Goal: Find specific page/section

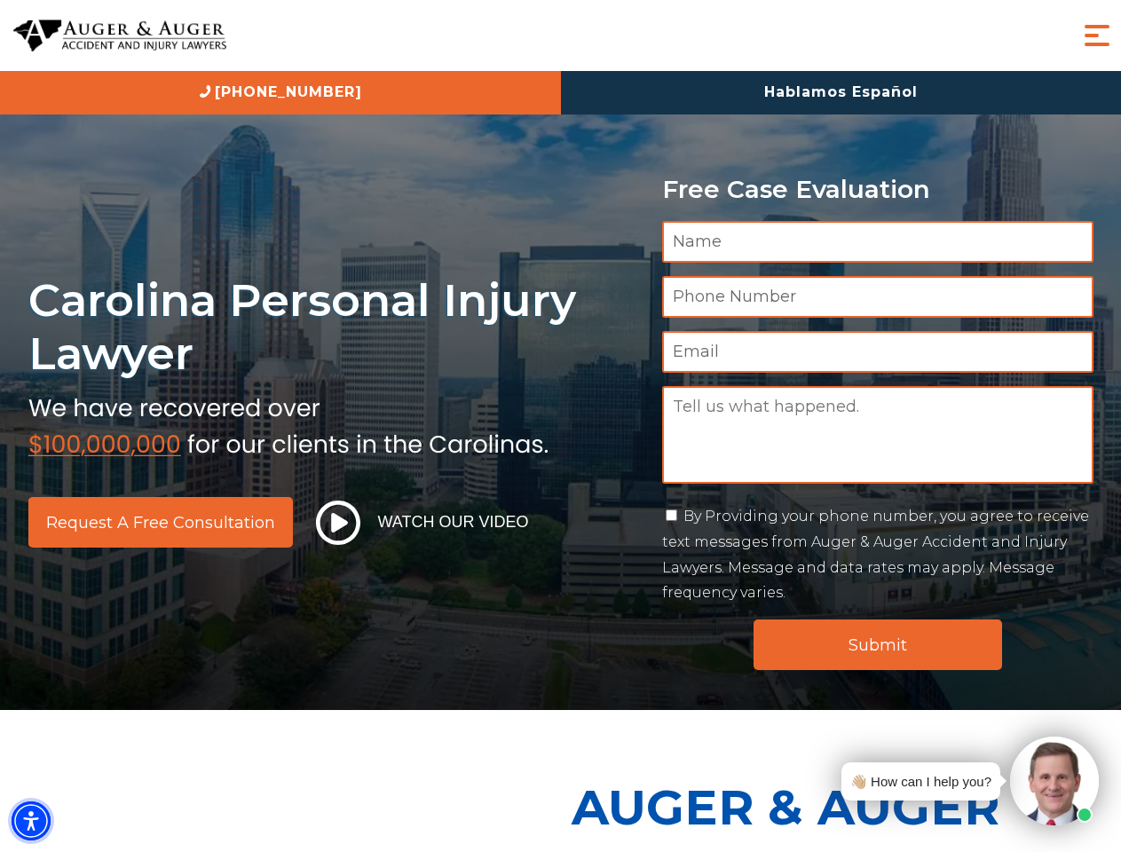
click at [31, 821] on img "Accessibility Menu" at bounding box center [31, 821] width 39 height 39
